Goal: Navigation & Orientation: Find specific page/section

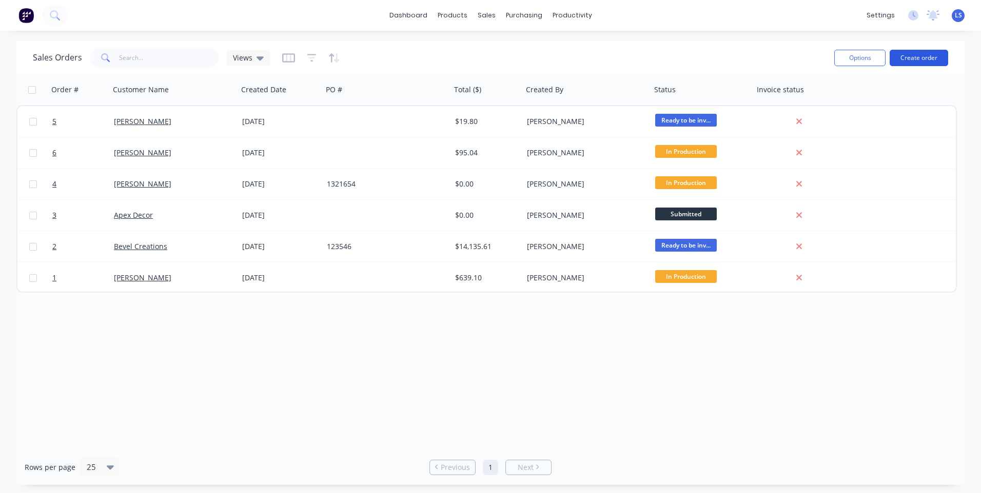
click at [932, 55] on button "Create order" at bounding box center [919, 58] width 58 height 16
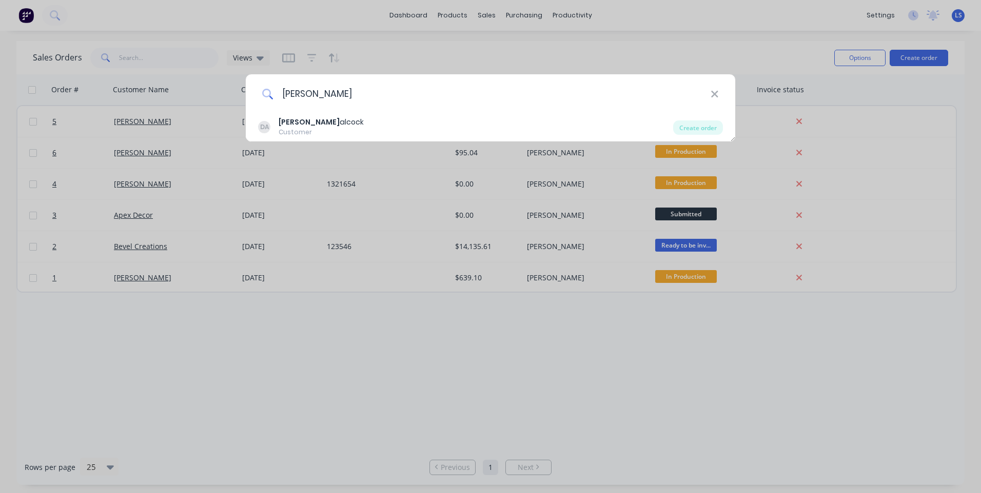
type input "[PERSON_NAME]"
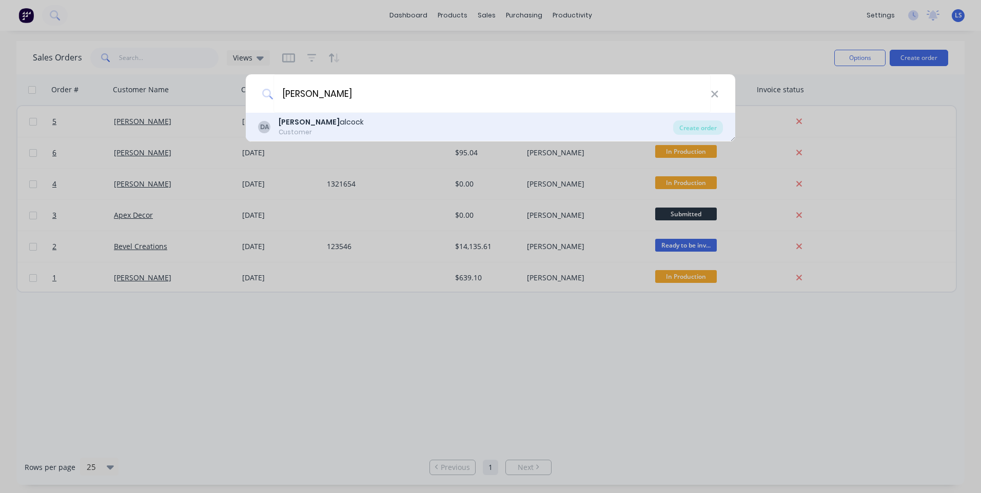
click at [346, 127] on div "DA [PERSON_NAME] Customer" at bounding box center [465, 127] width 415 height 20
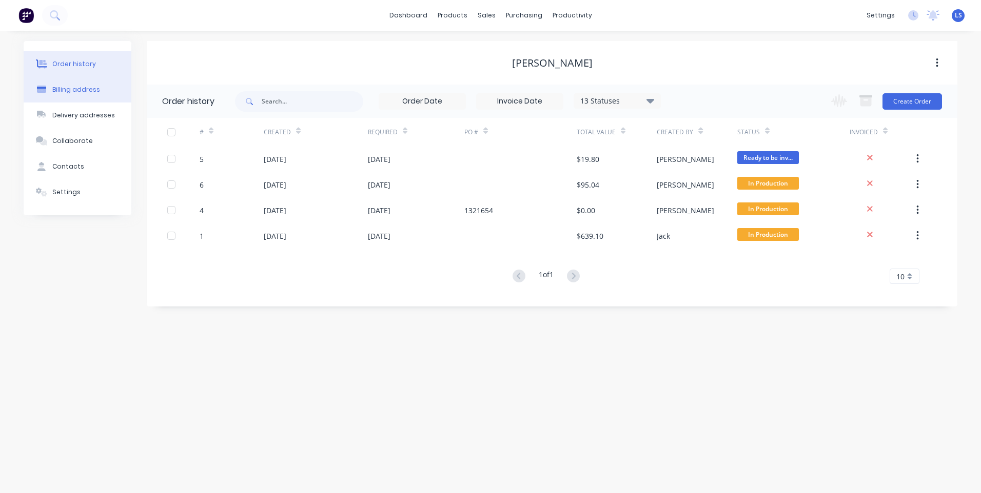
click at [92, 96] on button "Billing address" at bounding box center [78, 90] width 108 height 26
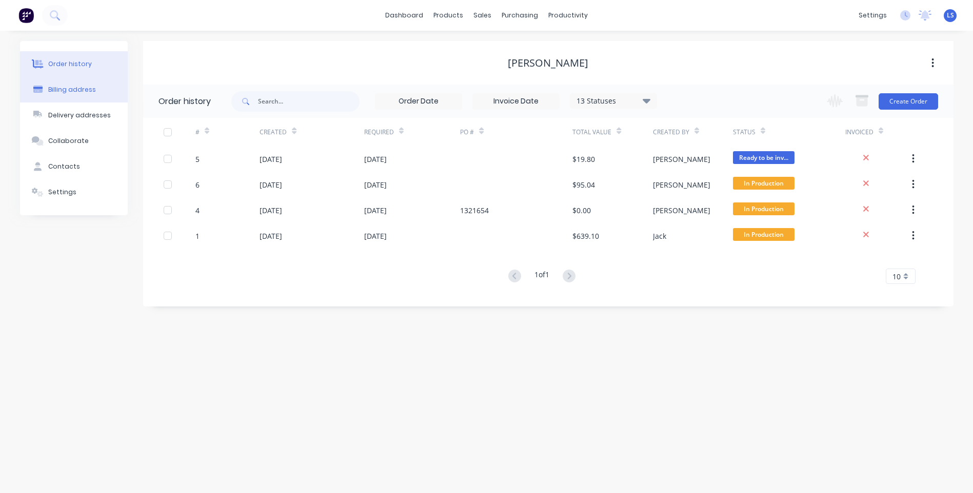
select select "AU"
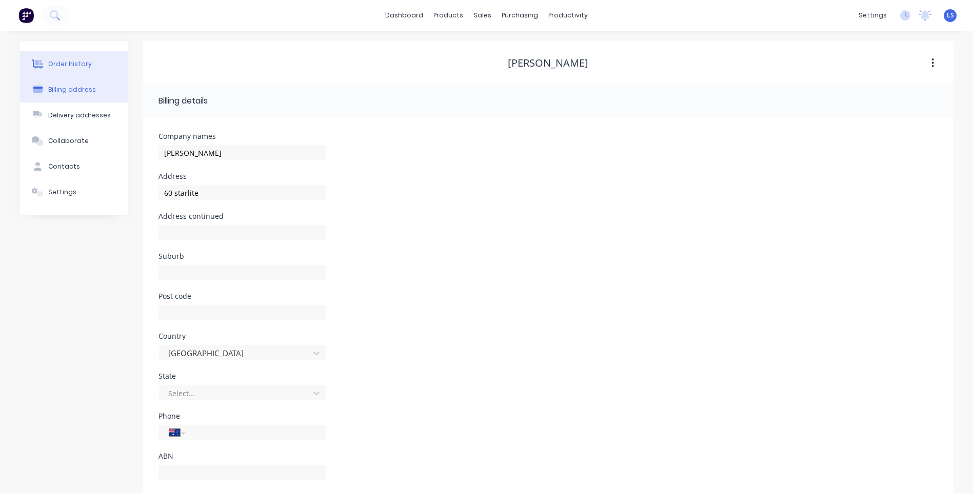
click at [78, 57] on button "Order history" at bounding box center [74, 64] width 108 height 26
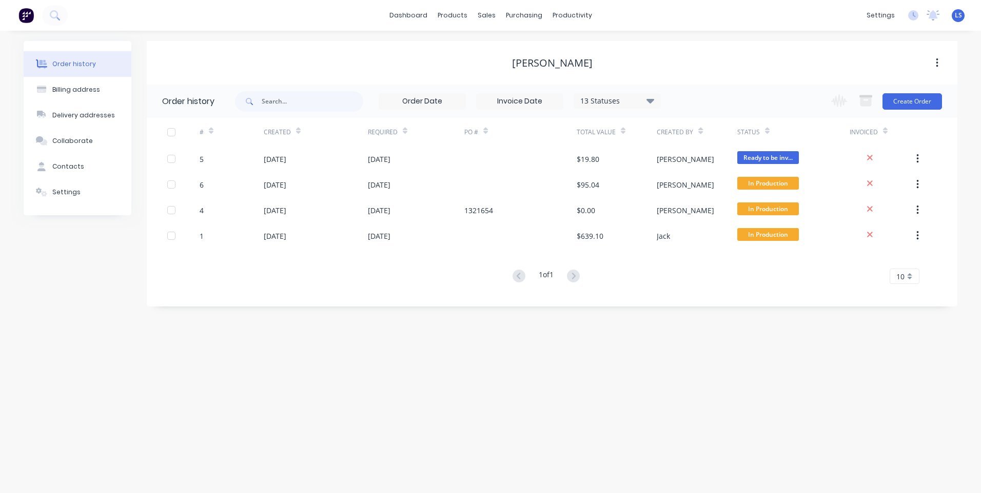
click at [272, 137] on div "Created" at bounding box center [282, 132] width 37 height 18
click at [481, 22] on div "sales" at bounding box center [486, 15] width 28 height 15
click at [527, 44] on link "Sales Orders" at bounding box center [540, 48] width 136 height 21
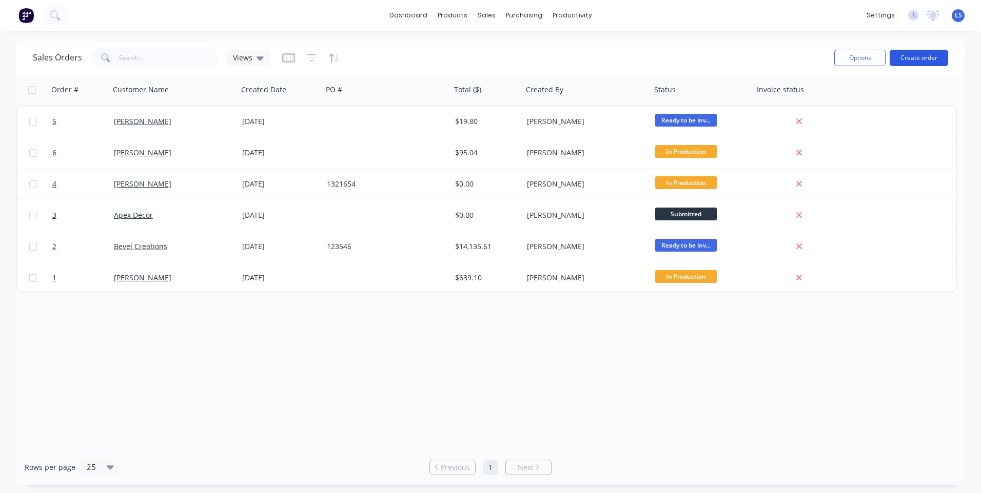
click at [915, 53] on button "Create order" at bounding box center [919, 58] width 58 height 16
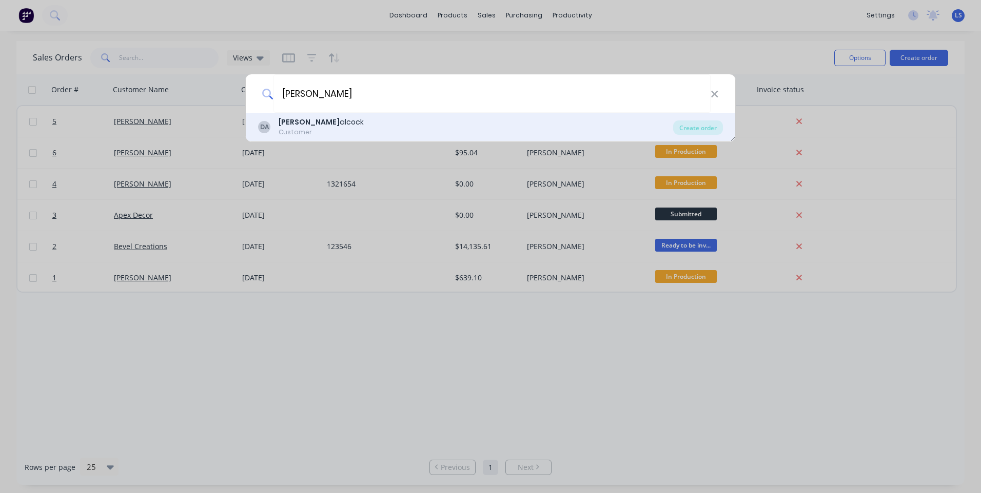
type input "[PERSON_NAME]"
click at [297, 130] on div "Customer" at bounding box center [321, 132] width 85 height 9
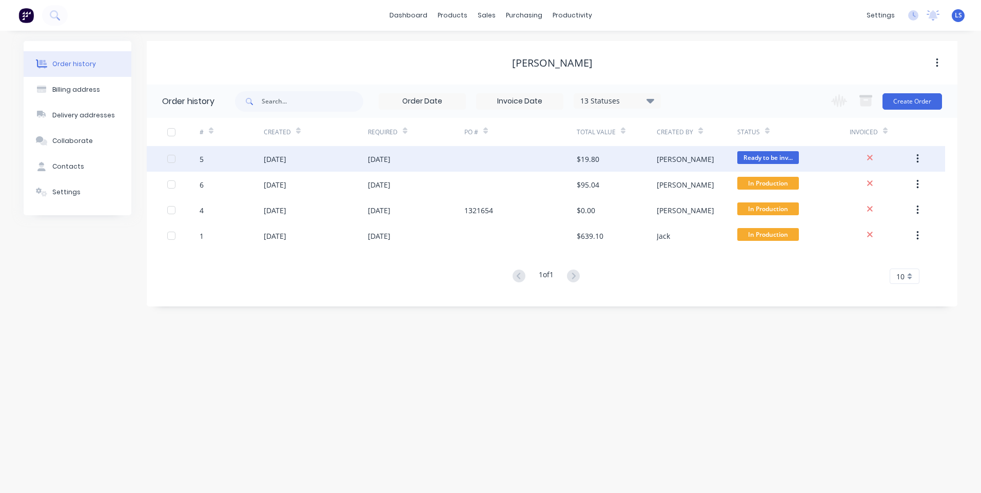
click at [917, 157] on icon "button" at bounding box center [917, 158] width 3 height 11
click at [775, 159] on span "Ready to be inv..." at bounding box center [768, 157] width 62 height 13
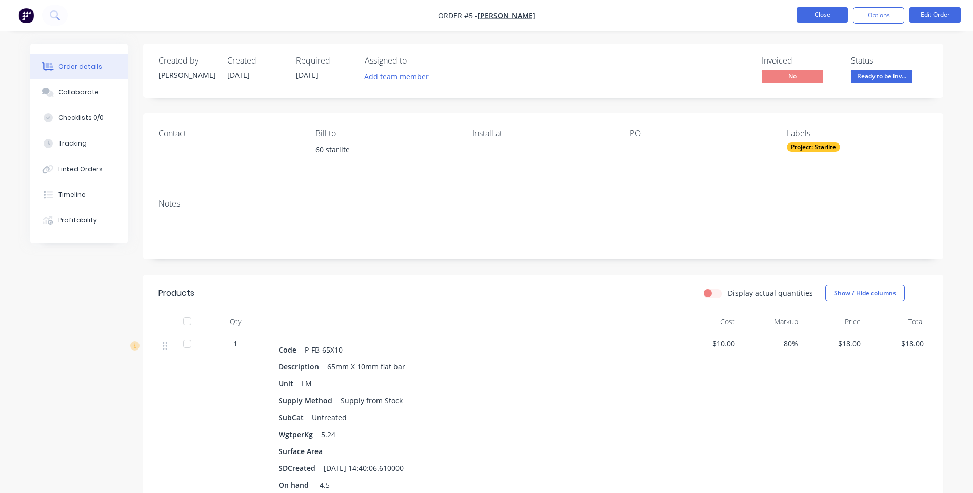
click at [816, 20] on button "Close" at bounding box center [822, 14] width 51 height 15
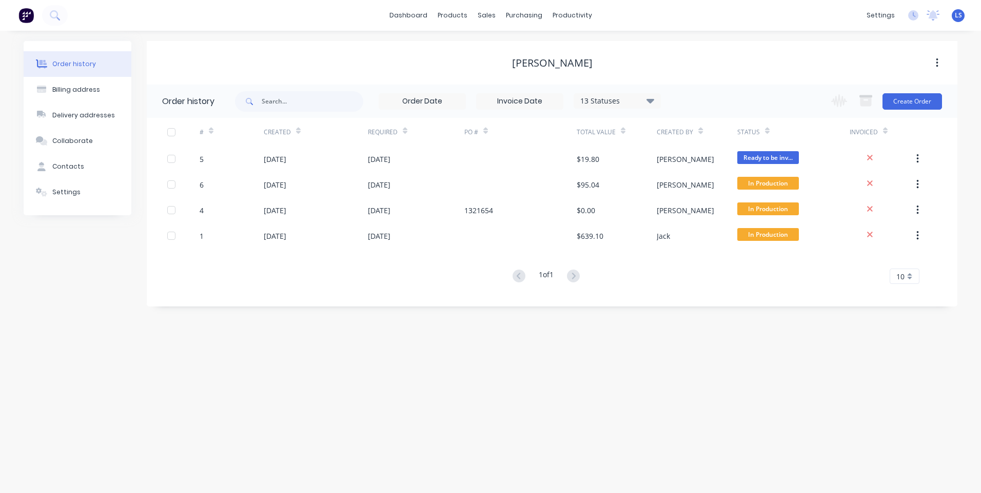
click at [641, 106] on div "13 Statuses" at bounding box center [617, 100] width 86 height 11
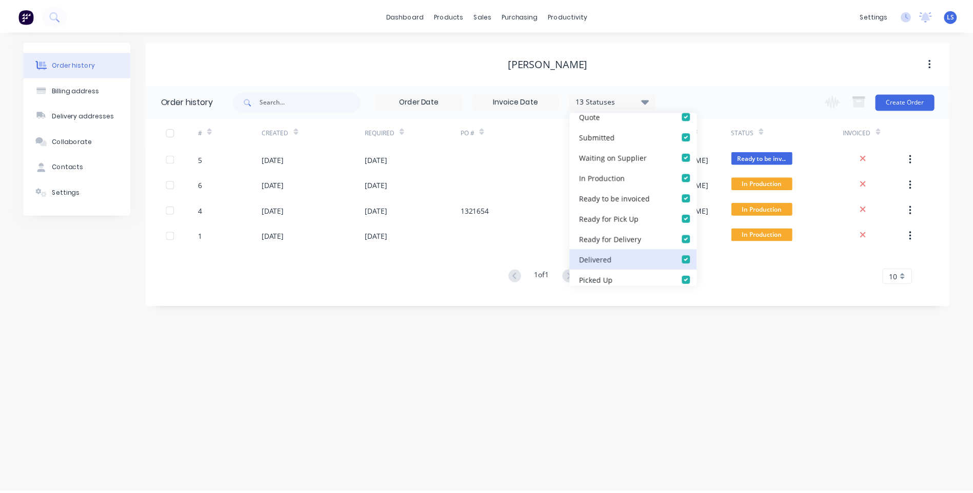
scroll to position [174, 0]
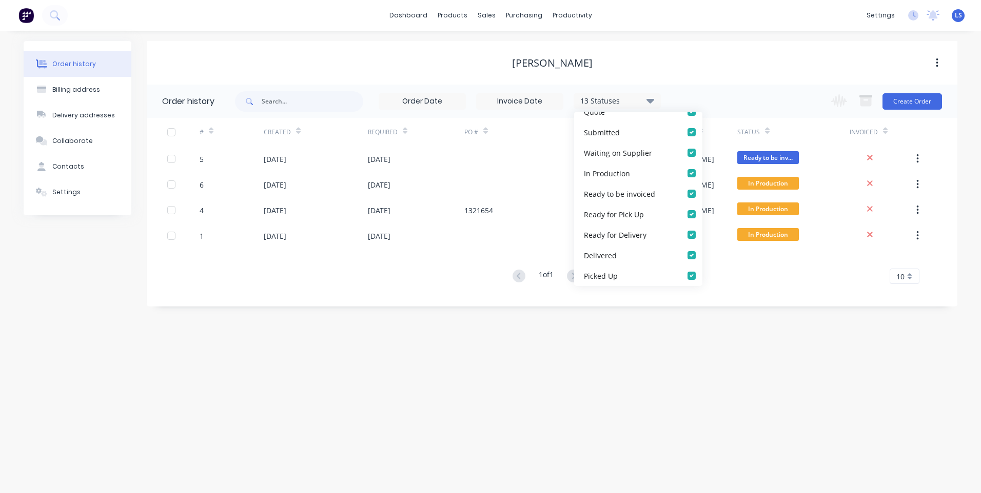
click at [517, 403] on div "Order history Billing address Delivery addresses Collaborate Contacts Settings …" at bounding box center [490, 262] width 981 height 463
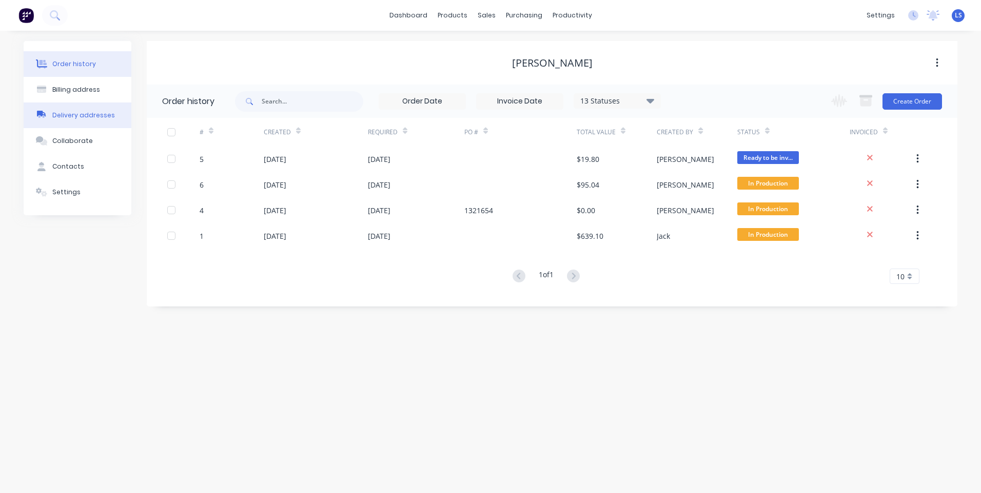
click at [94, 109] on button "Delivery addresses" at bounding box center [78, 116] width 108 height 26
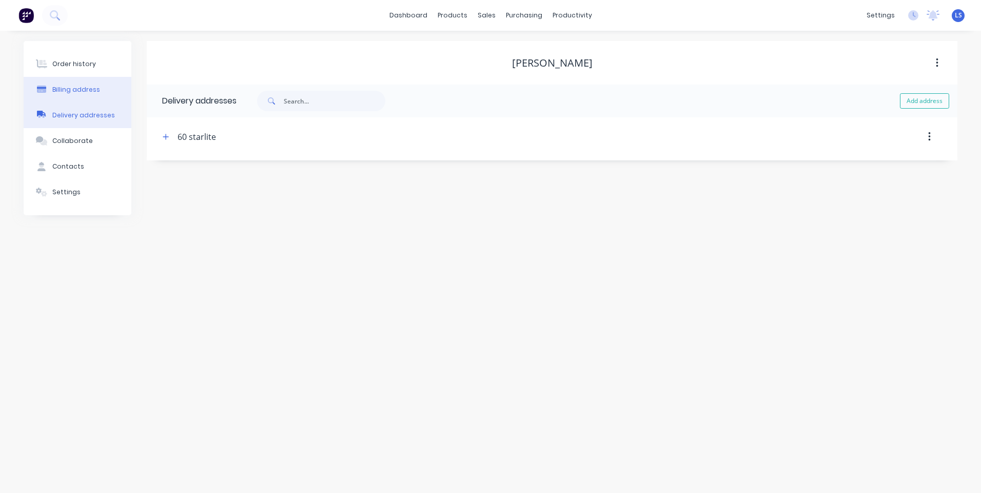
click at [84, 88] on div "Billing address" at bounding box center [76, 89] width 48 height 9
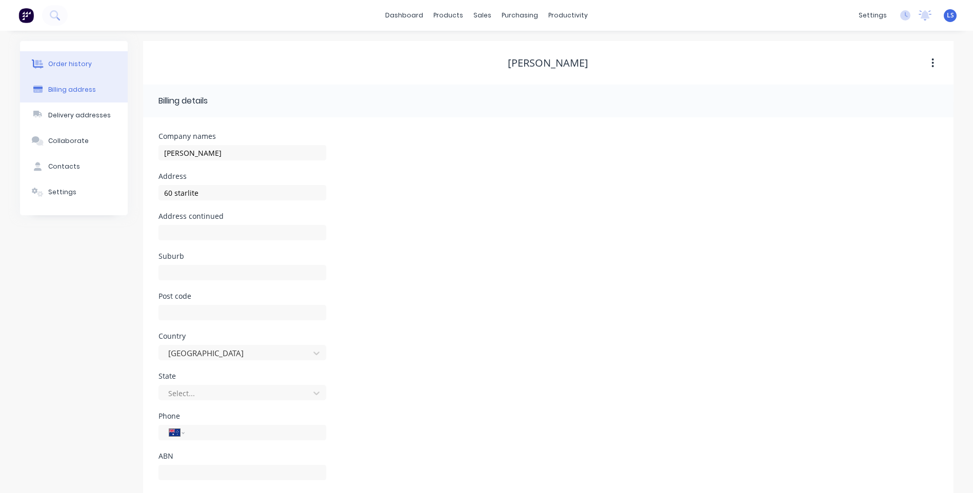
click at [90, 69] on button "Order history" at bounding box center [74, 64] width 108 height 26
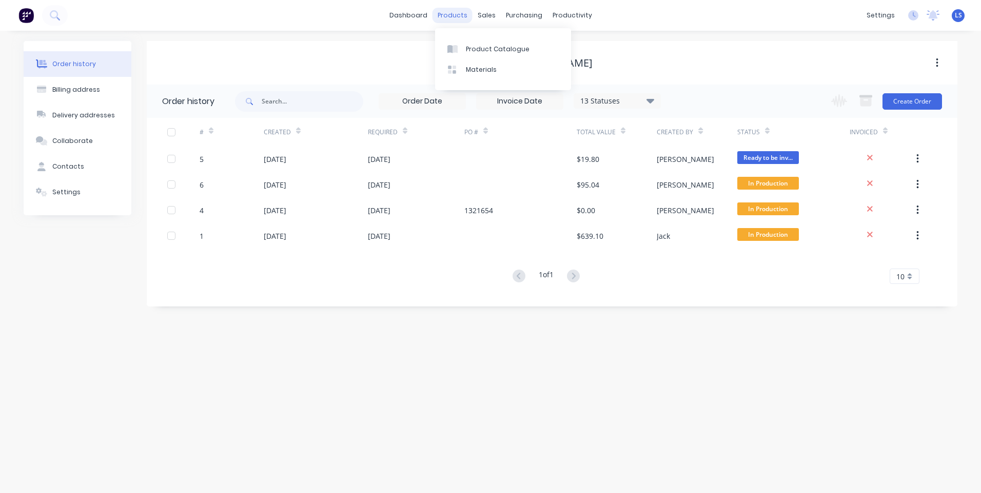
click at [456, 18] on div "products" at bounding box center [452, 15] width 40 height 15
click at [473, 45] on div "Product Catalogue" at bounding box center [498, 49] width 64 height 9
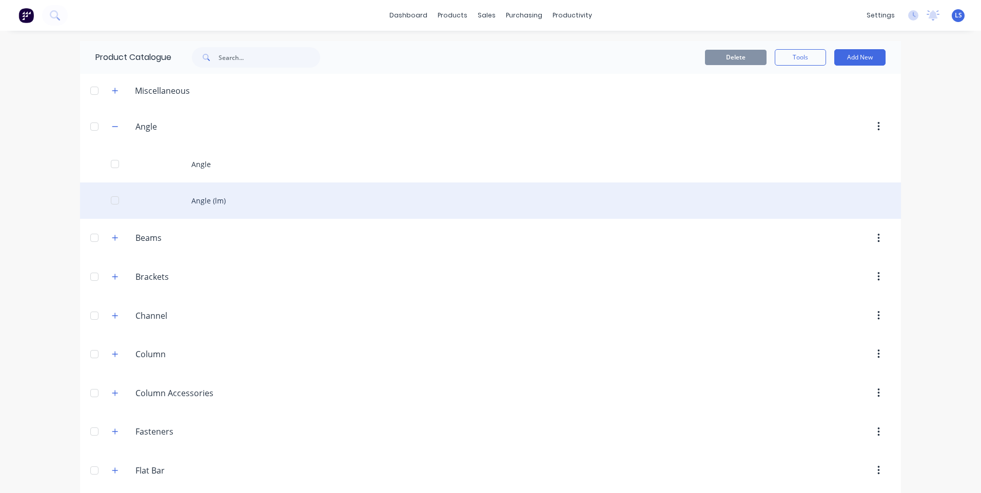
click at [109, 203] on div at bounding box center [115, 200] width 21 height 21
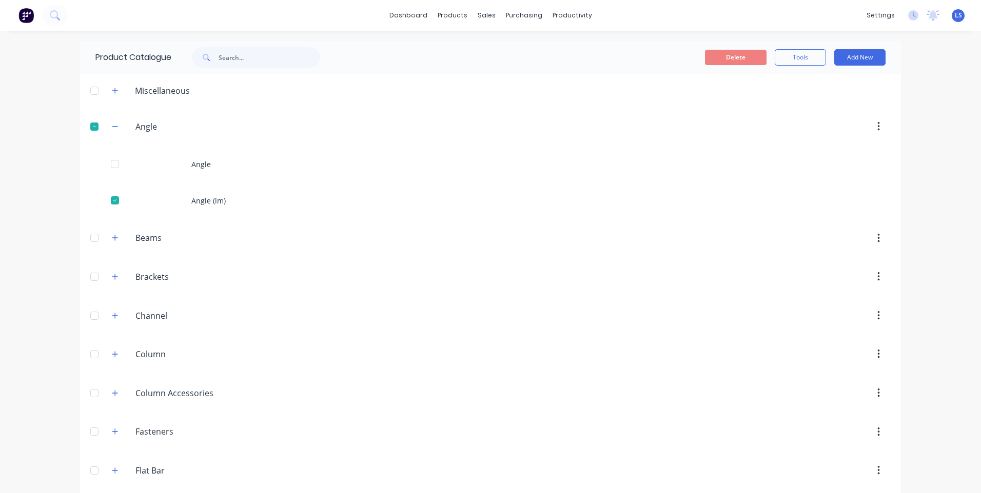
click at [88, 126] on div at bounding box center [94, 126] width 21 height 21
click at [487, 21] on div "sales" at bounding box center [486, 15] width 28 height 15
click at [517, 85] on link "Price Level Manager" at bounding box center [537, 90] width 136 height 21
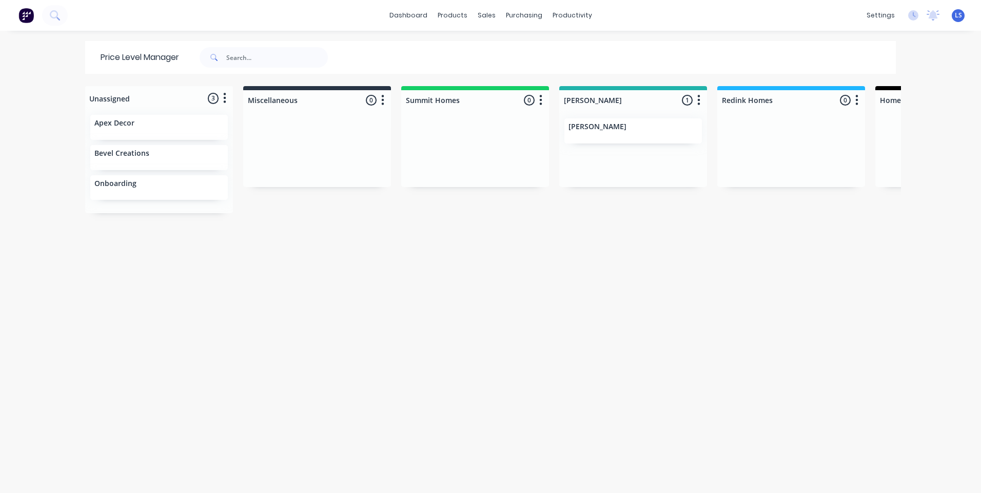
click at [601, 113] on div "[PERSON_NAME]" at bounding box center [633, 148] width 148 height 77
click at [601, 128] on p "[PERSON_NAME]" at bounding box center [597, 127] width 58 height 9
click at [697, 102] on button "button" at bounding box center [699, 100] width 12 height 12
click at [651, 124] on span "Price level colour" at bounding box center [637, 122] width 58 height 11
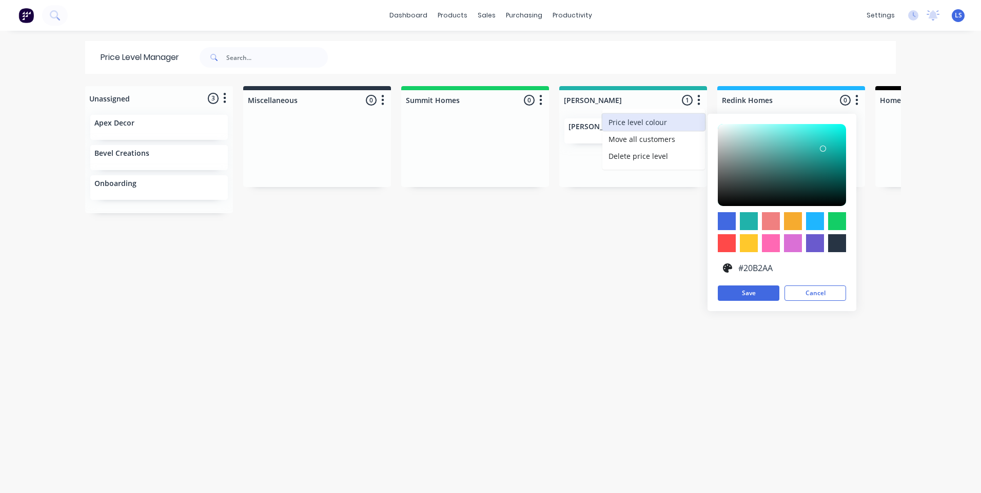
click at [651, 123] on span "Price level colour" at bounding box center [637, 122] width 58 height 11
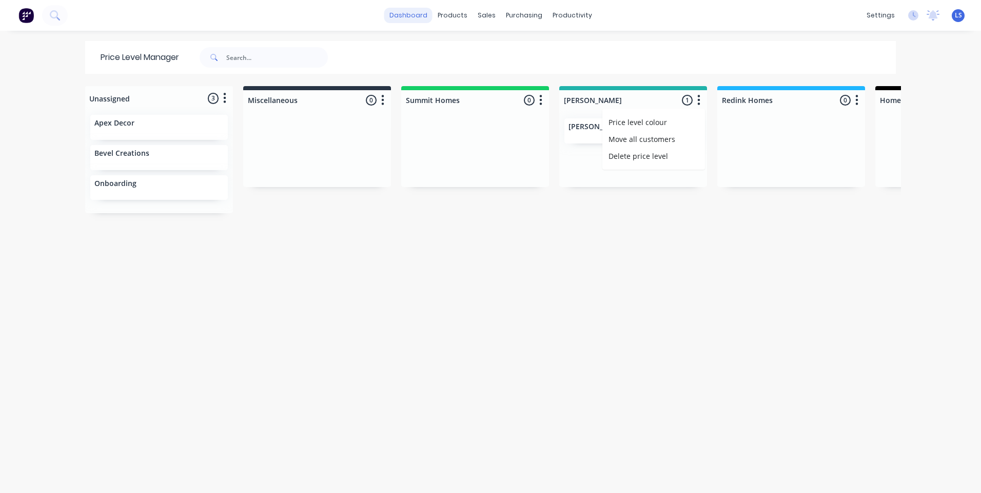
click at [416, 11] on link "dashboard" at bounding box center [408, 15] width 48 height 15
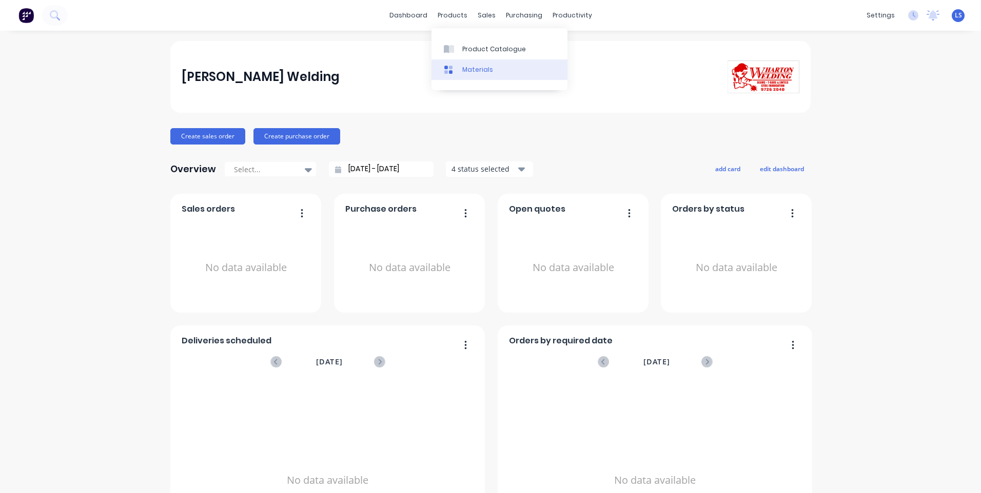
click at [479, 61] on link "Materials" at bounding box center [499, 70] width 136 height 21
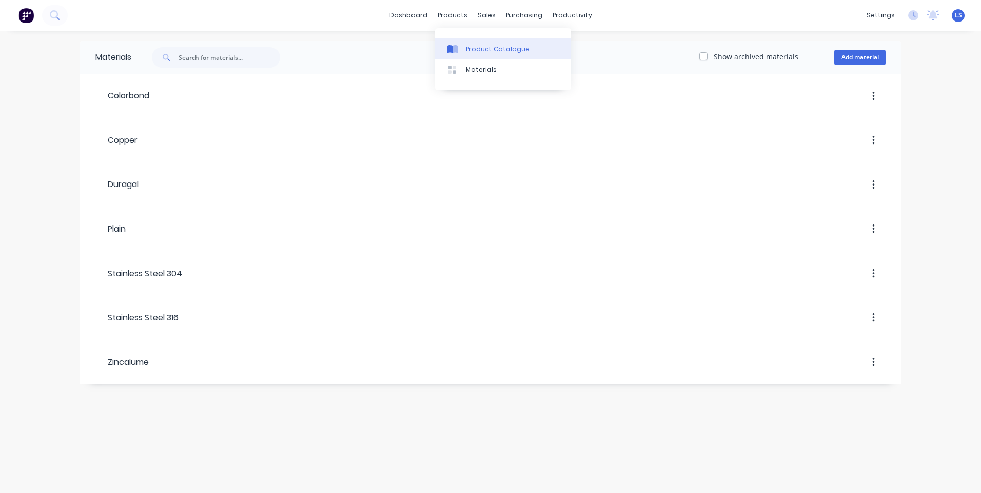
click at [454, 45] on icon at bounding box center [452, 49] width 10 height 9
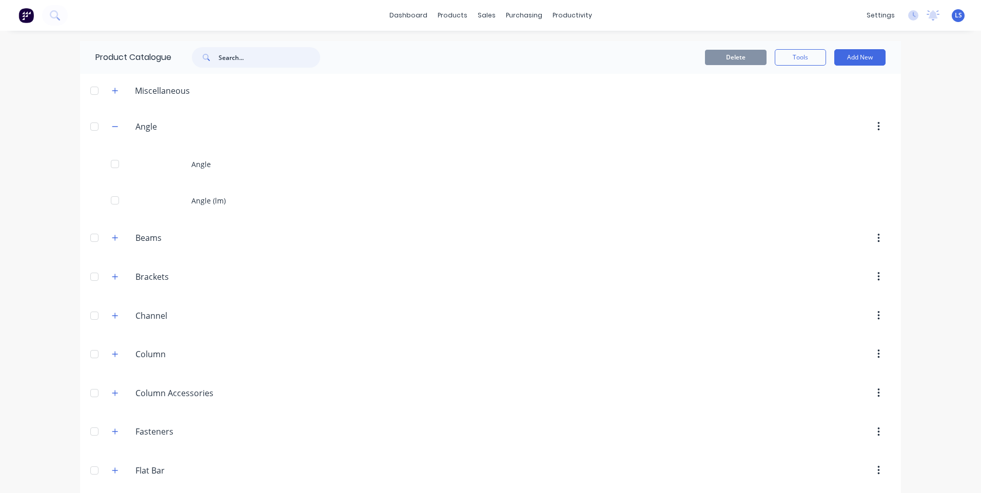
click at [281, 53] on input "text" at bounding box center [270, 57] width 102 height 21
type input "100x100x8"
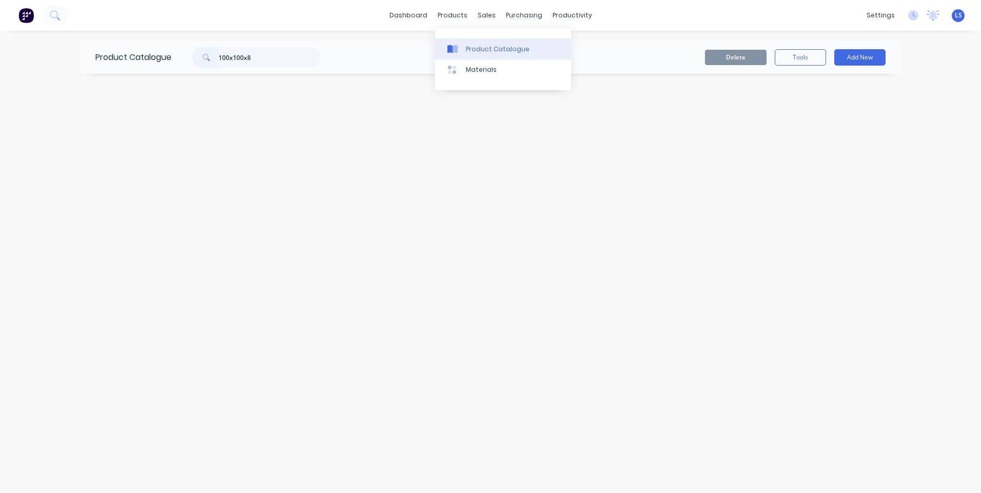
click at [477, 46] on div "Product Catalogue" at bounding box center [498, 49] width 64 height 9
click at [521, 52] on div "Product Catalogue" at bounding box center [498, 49] width 64 height 9
click at [257, 58] on input "100x100x8" at bounding box center [270, 57] width 102 height 21
drag, startPoint x: 259, startPoint y: 59, endPoint x: 191, endPoint y: 64, distance: 68.4
click at [191, 64] on div "100x100x8" at bounding box center [251, 57] width 139 height 21
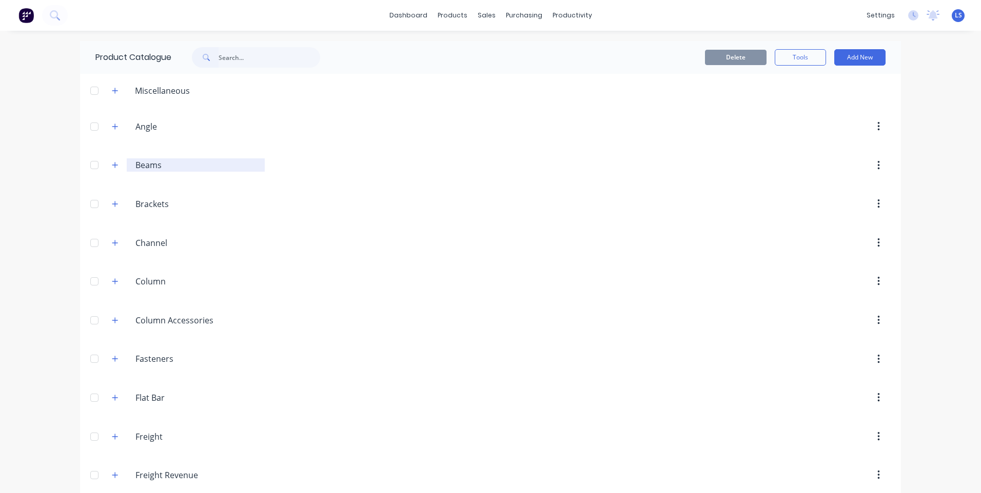
click at [144, 169] on input "Beams" at bounding box center [196, 165] width 122 height 12
click at [91, 165] on div at bounding box center [94, 165] width 21 height 21
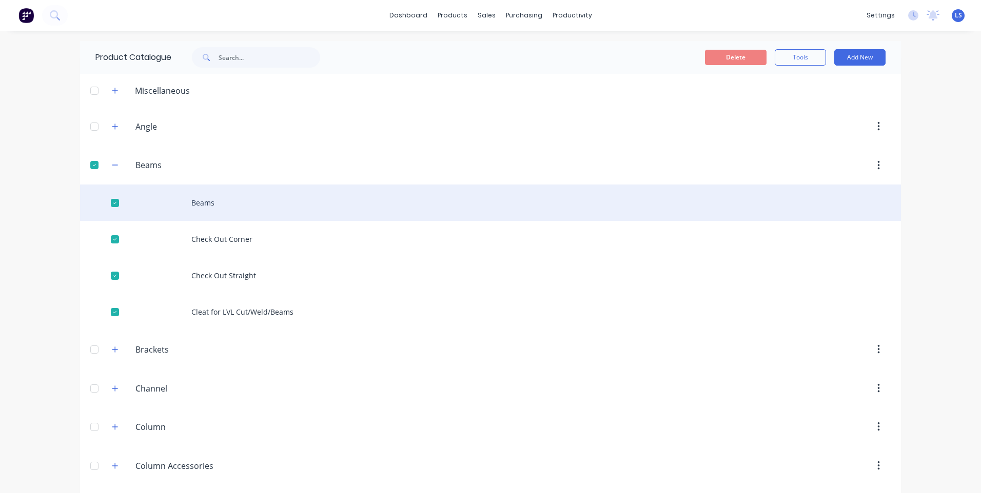
click at [206, 203] on div "Beams" at bounding box center [490, 203] width 821 height 36
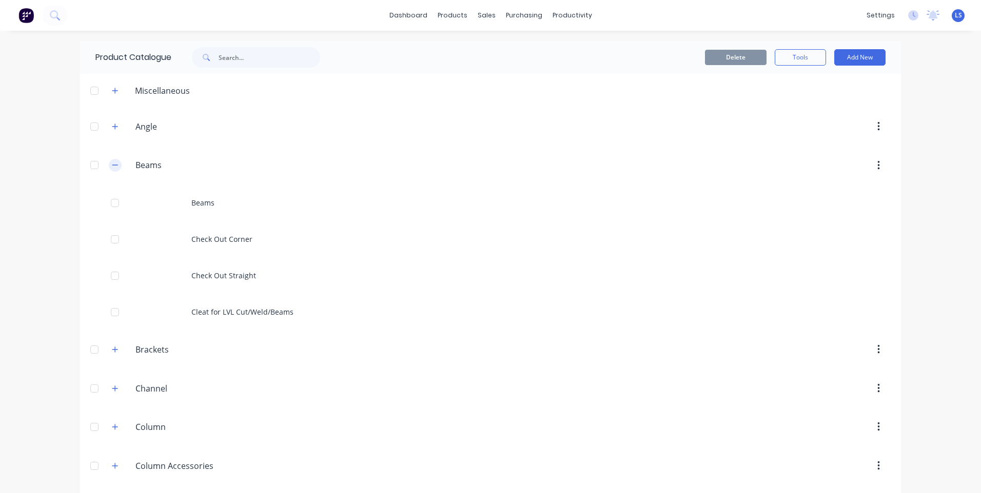
click at [112, 167] on icon "button" at bounding box center [115, 165] width 6 height 7
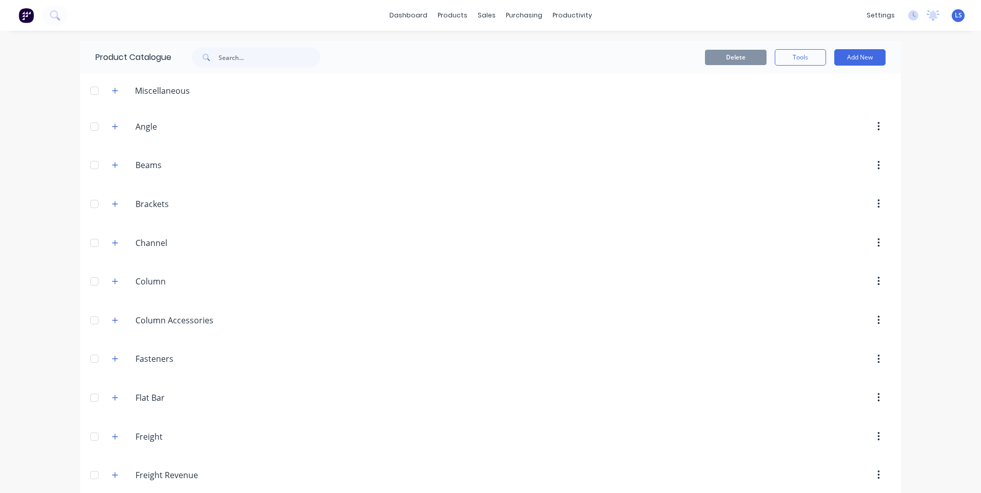
click at [91, 129] on div at bounding box center [94, 126] width 21 height 21
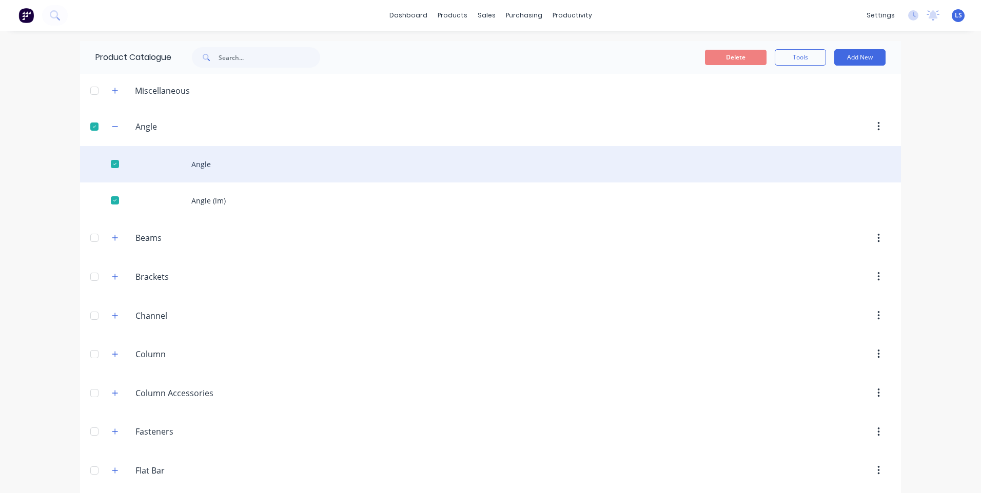
click at [201, 163] on div "Angle" at bounding box center [490, 164] width 821 height 36
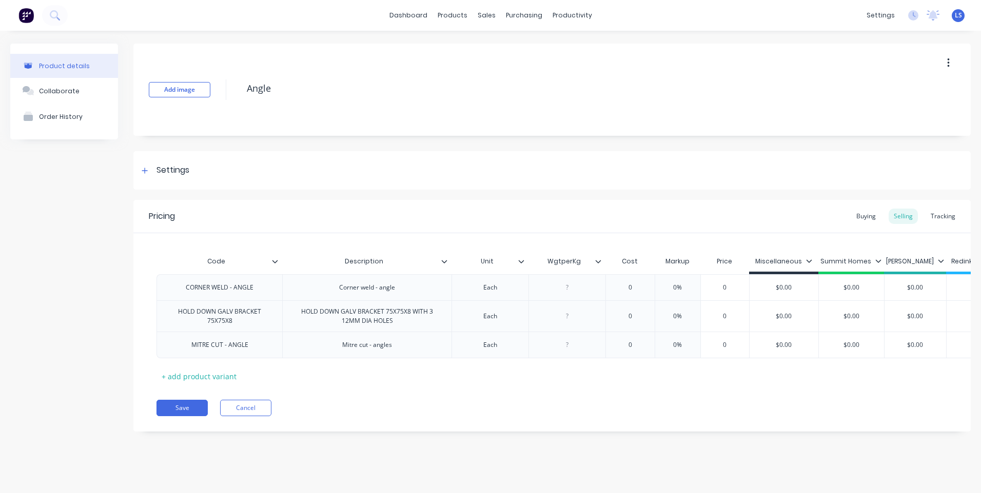
type textarea "x"
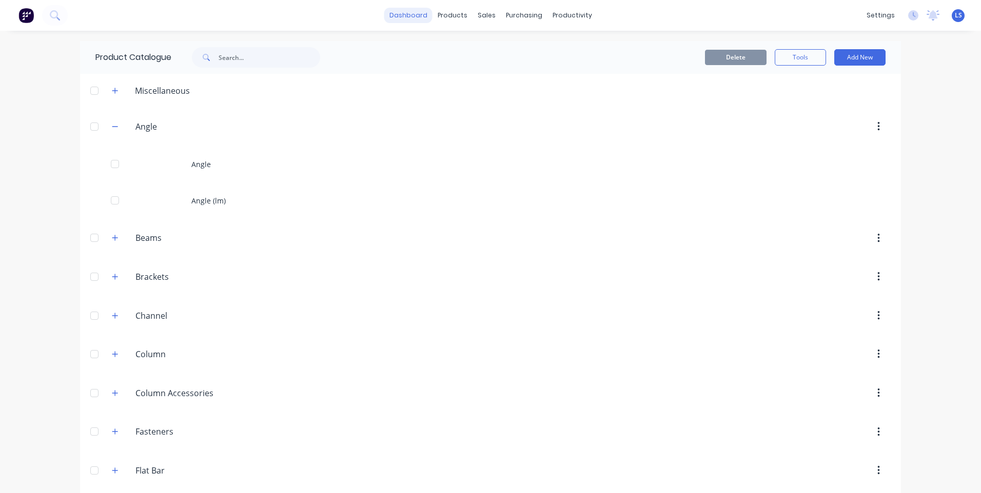
click at [408, 18] on link "dashboard" at bounding box center [408, 15] width 48 height 15
